Goal: Transaction & Acquisition: Purchase product/service

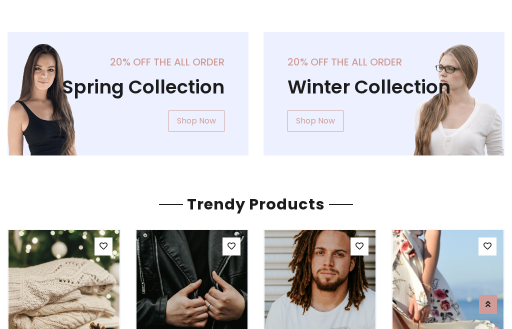
scroll to position [51, 0]
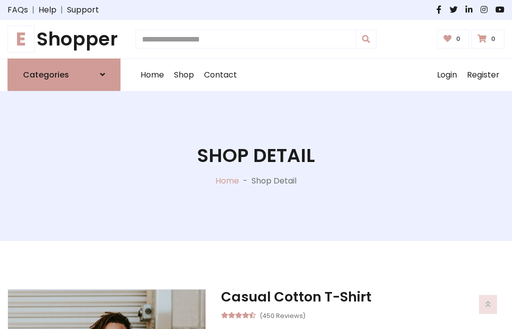
click at [64, 39] on h1 "E Shopper" at bounding box center [64, 39] width 113 height 23
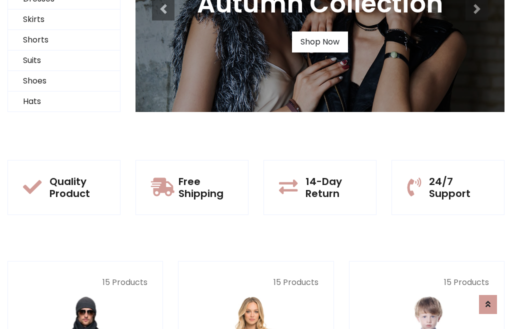
scroll to position [97, 0]
